Goal: Answer question/provide support

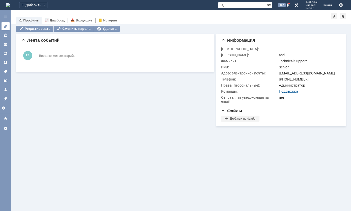
click at [6, 26] on icon at bounding box center [5, 26] width 3 height 3
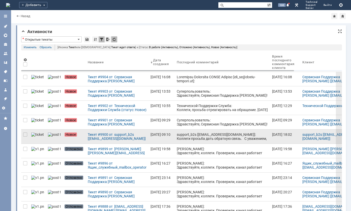
click at [181, 134] on div "support_b2s [[EMAIL_ADDRESS][DOMAIN_NAME]]: Коллеги просьба дать обратную связь…" at bounding box center [222, 214] width 91 height 165
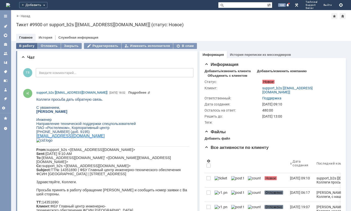
click at [21, 45] on div "В работу" at bounding box center [26, 46] width 21 height 6
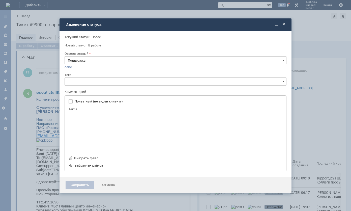
type input "[не указано]"
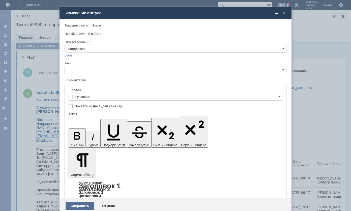
click at [75, 201] on div "Сохранить" at bounding box center [79, 205] width 28 height 8
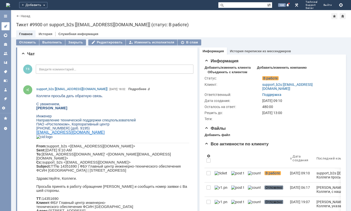
click at [7, 24] on link at bounding box center [6, 26] width 8 height 8
click at [0, 24] on div at bounding box center [0, 110] width 0 height 200
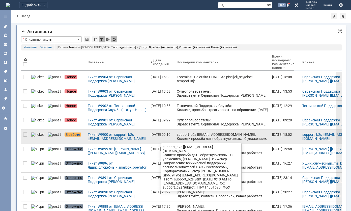
click at [177, 139] on div "support_b2s [[EMAIL_ADDRESS][DOMAIN_NAME]]: Коллеги просьба дать обратную связь…" at bounding box center [222, 214] width 91 height 165
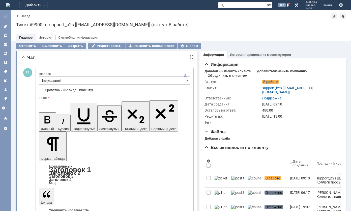
click at [103, 78] on input "[не указано]" at bounding box center [114, 80] width 151 height 8
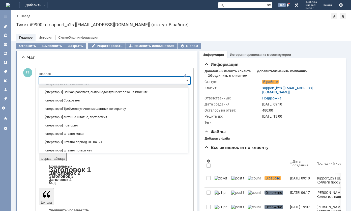
scroll to position [25, 0]
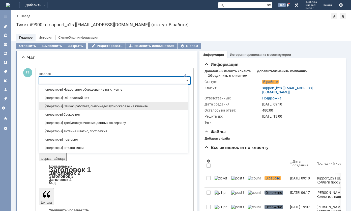
click at [105, 104] on span "[операторы] Сейчас работает, было недоступно железо на клиенте" at bounding box center [113, 106] width 143 height 4
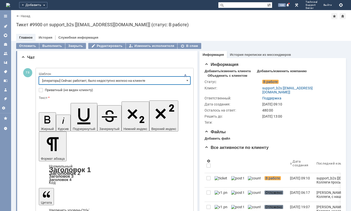
type input "[операторы] Сейчас работает, было недоступно железо на клиенте"
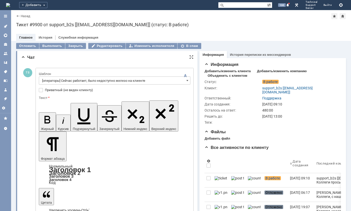
drag, startPoint x: 92, startPoint y: 1227, endPoint x: 94, endPoint y: 1223, distance: 4.5
drag, startPoint x: 124, startPoint y: 1227, endPoint x: 100, endPoint y: 1226, distance: 23.7
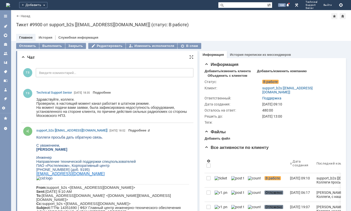
scroll to position [0, 0]
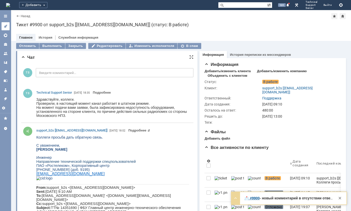
click at [9, 25] on link at bounding box center [6, 26] width 8 height 8
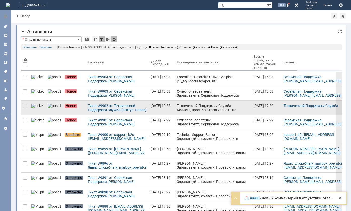
click at [185, 110] on div "Технической Поддержки Служба: Коллеги, просьба отреагировать на обращение. [DAT…" at bounding box center [213, 130] width 73 height 52
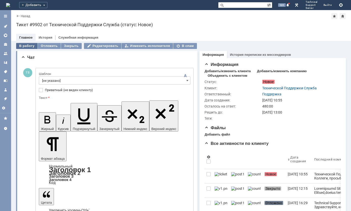
click at [26, 46] on div "В работу" at bounding box center [26, 46] width 21 height 6
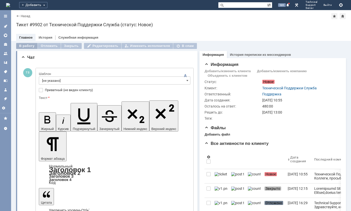
click at [26, 46] on div "В работу" at bounding box center [26, 46] width 21 height 6
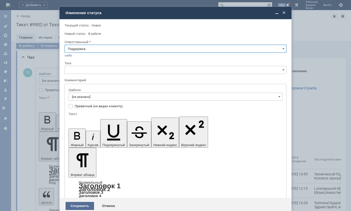
click at [80, 201] on div "Сохранить" at bounding box center [79, 205] width 28 height 8
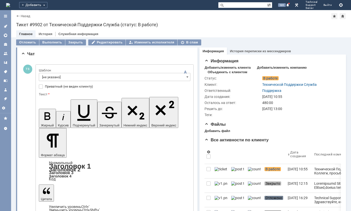
click at [64, 74] on input "[не указано]" at bounding box center [114, 77] width 151 height 8
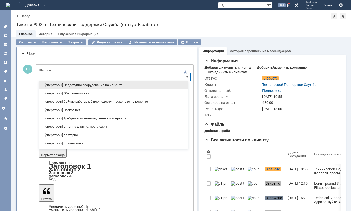
scroll to position [50, 0]
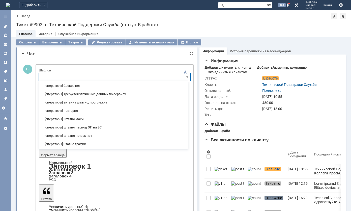
click at [65, 100] on span "[операторы] антенна штатно, порт лежит" at bounding box center [113, 102] width 143 height 4
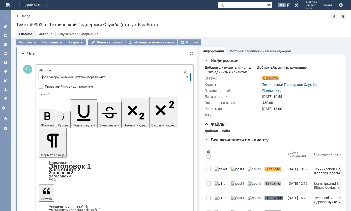
click at [176, 75] on input "[операторы] антенна штатно, порт лежит" at bounding box center [114, 77] width 151 height 8
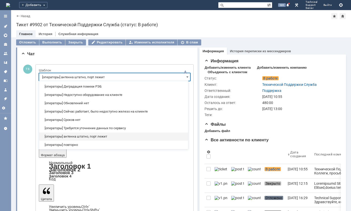
scroll to position [0, 0]
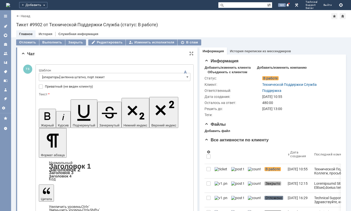
type input "[операторы] антенна штатно, порт лежит"
drag, startPoint x: 94, startPoint y: 1211, endPoint x: 64, endPoint y: 1212, distance: 30.0
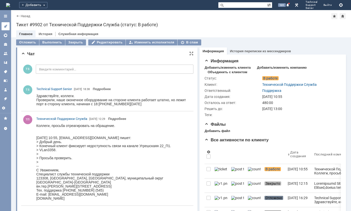
click at [3, 29] on link at bounding box center [6, 26] width 8 height 8
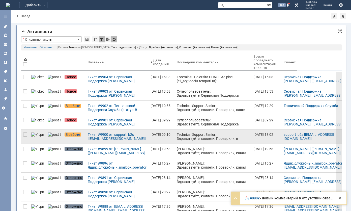
click at [193, 138] on div "Technical Support Senior: Здравствуйте, коллеги. Проверили, в настоящий момент …" at bounding box center [213, 150] width 73 height 36
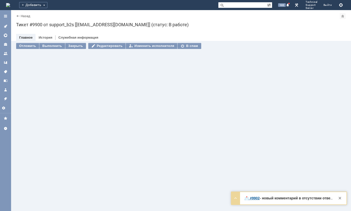
click at [193, 138] on div "Отложить Выполнить Закрыть Редактировать Изменить исполнителя В спам" at bounding box center [181, 126] width 340 height 170
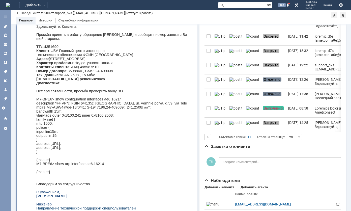
scroll to position [50, 0]
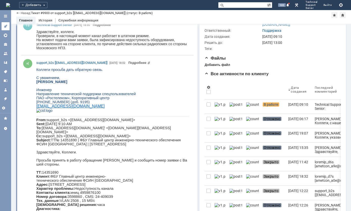
click at [6, 23] on link at bounding box center [6, 26] width 8 height 8
